Goal: Information Seeking & Learning: Learn about a topic

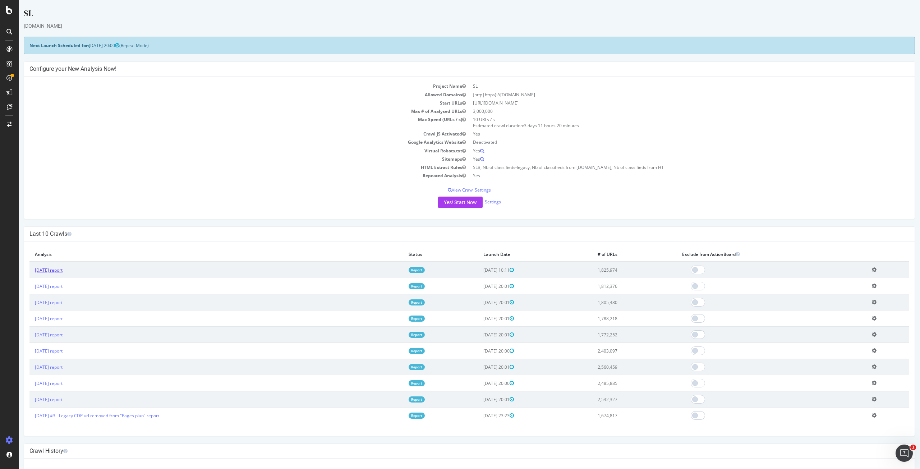
click at [57, 267] on link "[DATE] report" at bounding box center [49, 270] width 28 height 6
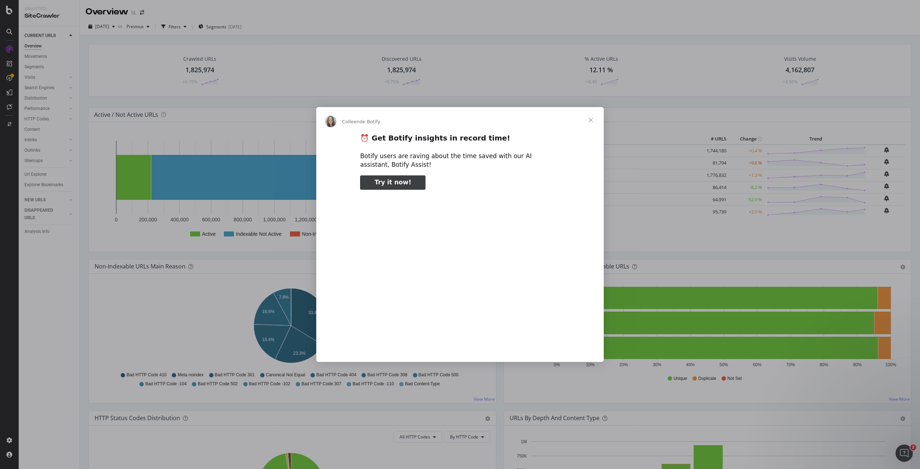
type input "3296666"
click at [594, 119] on span "Fermer" at bounding box center [591, 120] width 26 height 26
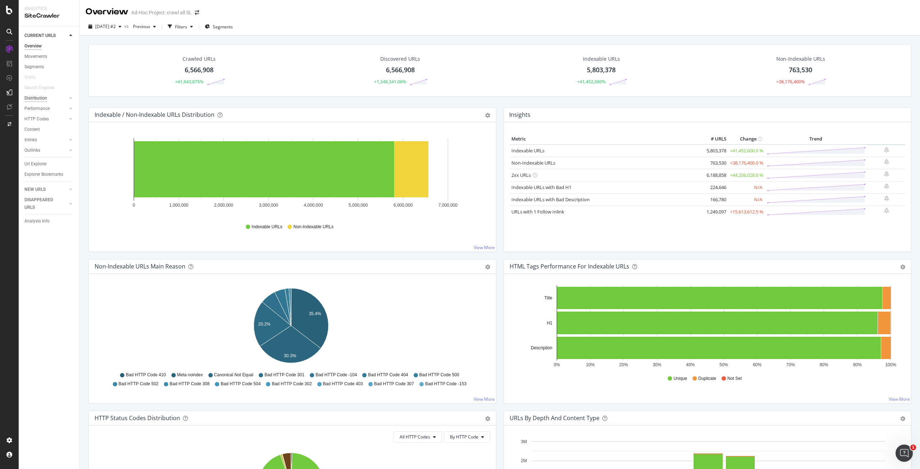
click at [32, 100] on div "Distribution" at bounding box center [35, 99] width 23 height 8
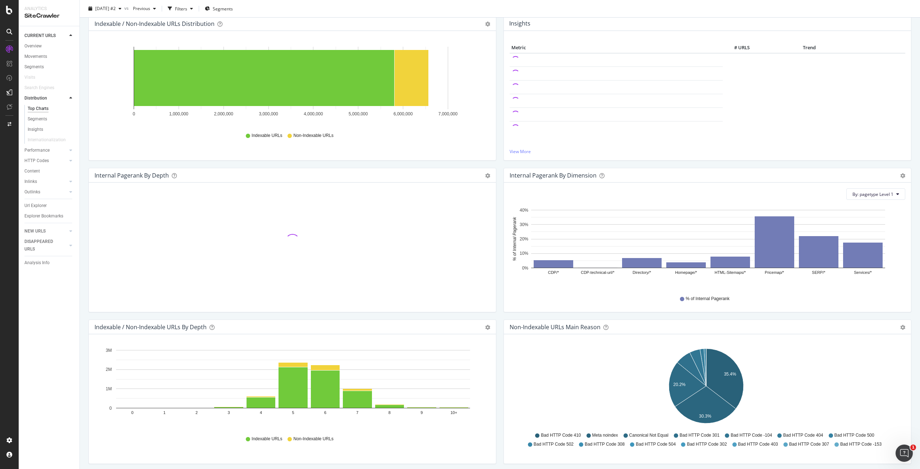
scroll to position [72, 0]
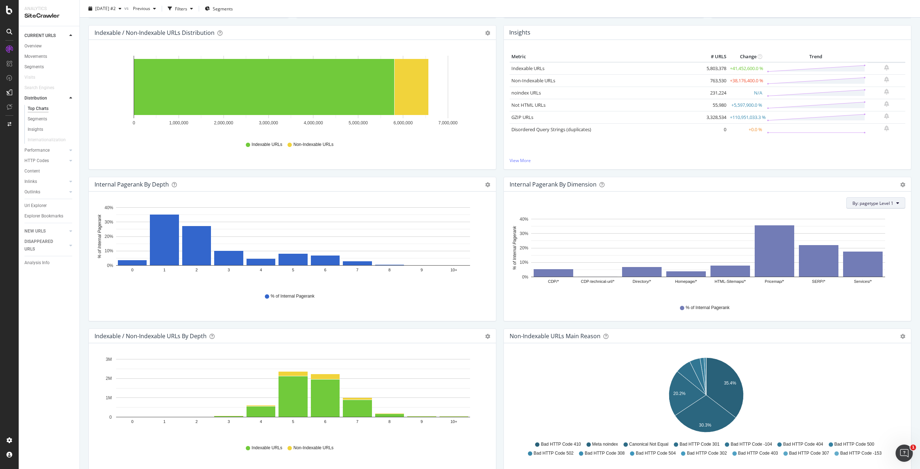
click at [882, 202] on span "By: pagetype Level 1" at bounding box center [873, 203] width 41 height 6
